Goal: Transaction & Acquisition: Purchase product/service

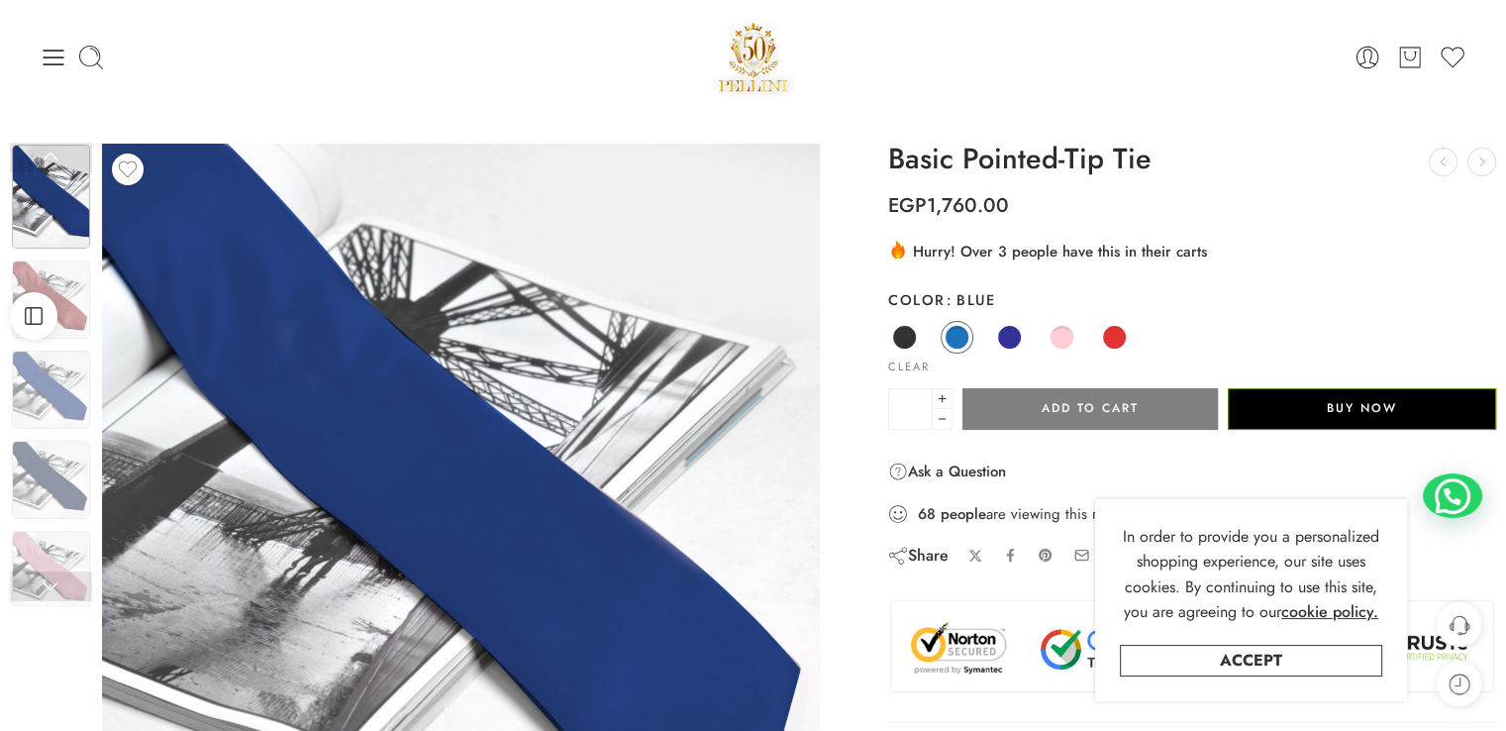
click at [769, 56] on img at bounding box center [753, 57] width 85 height 84
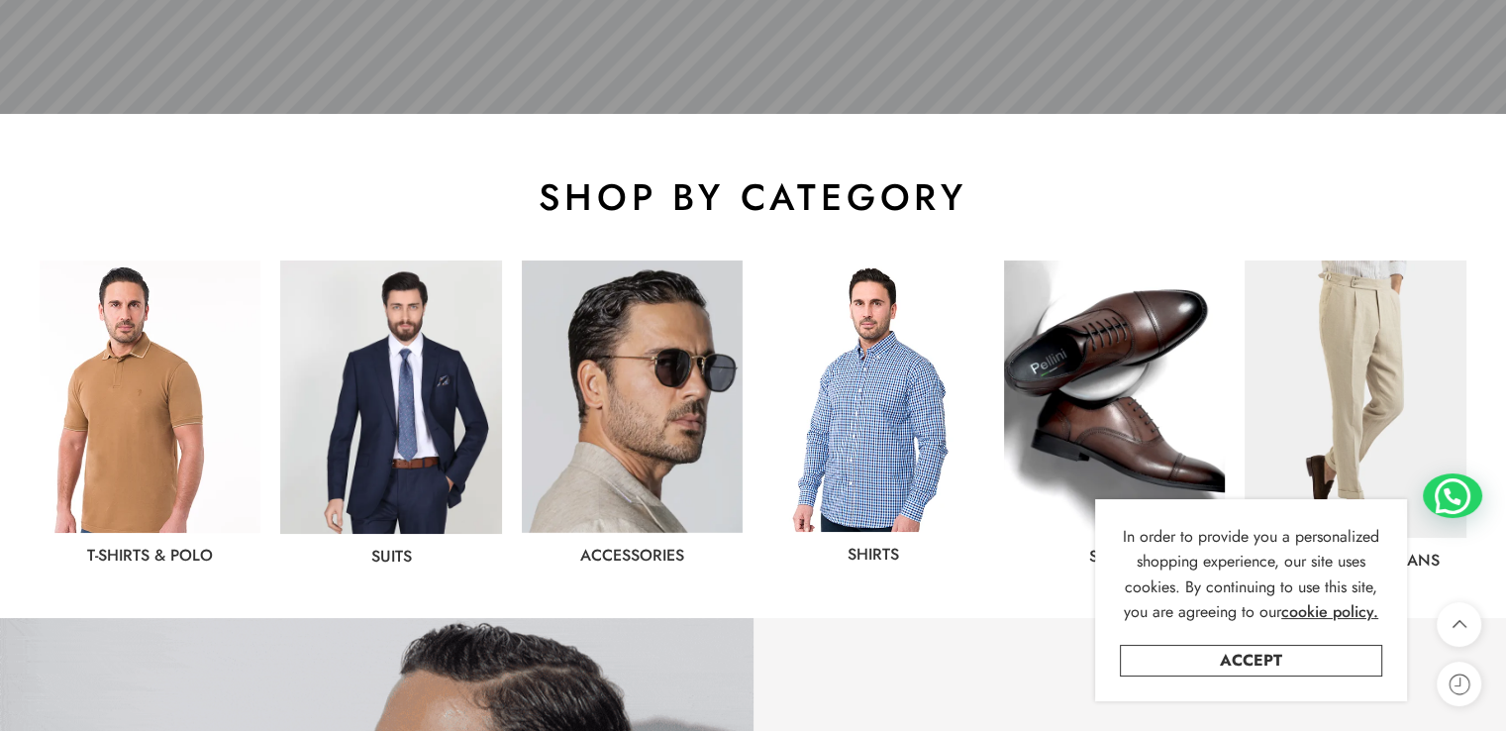
click at [880, 396] on img at bounding box center [872, 395] width 221 height 271
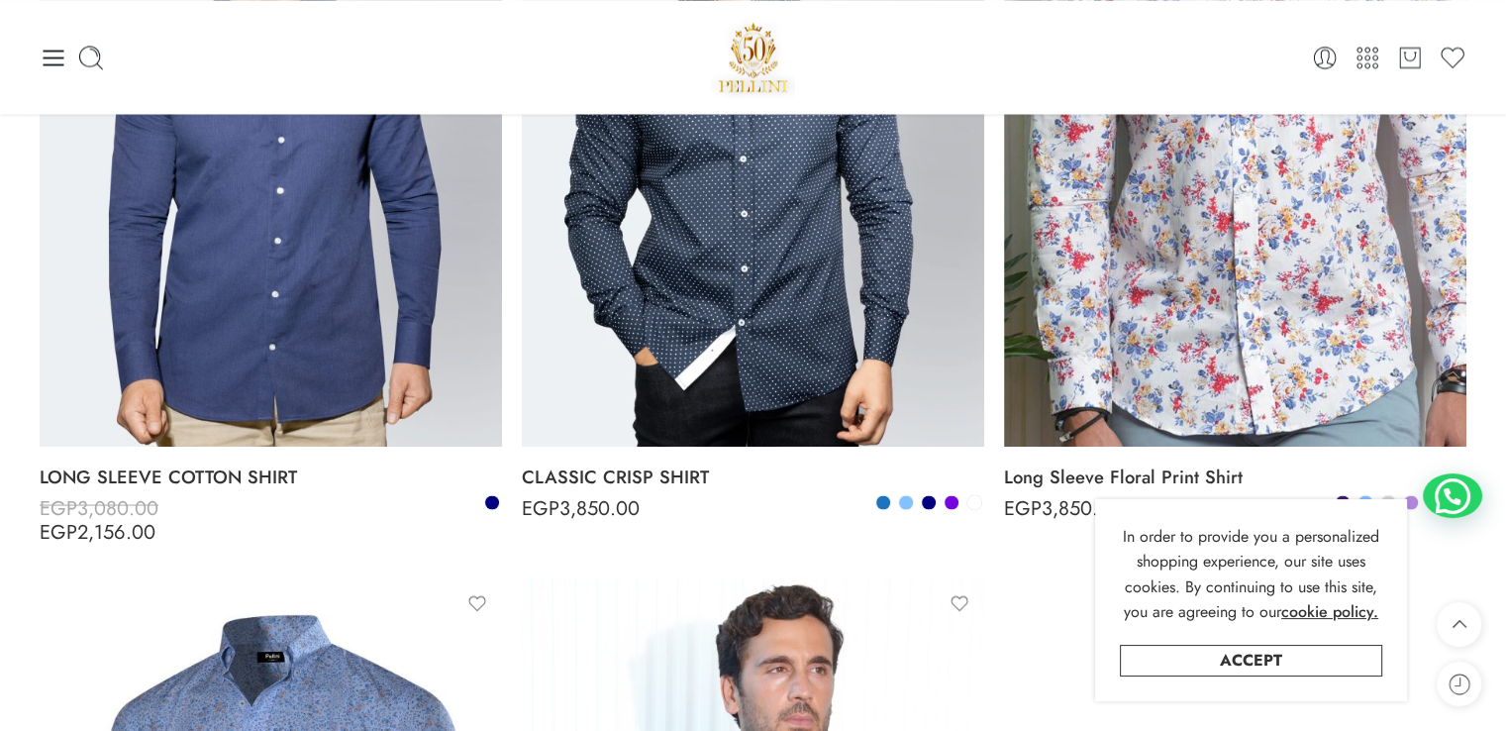
scroll to position [3429, 0]
